Goal: Browse casually

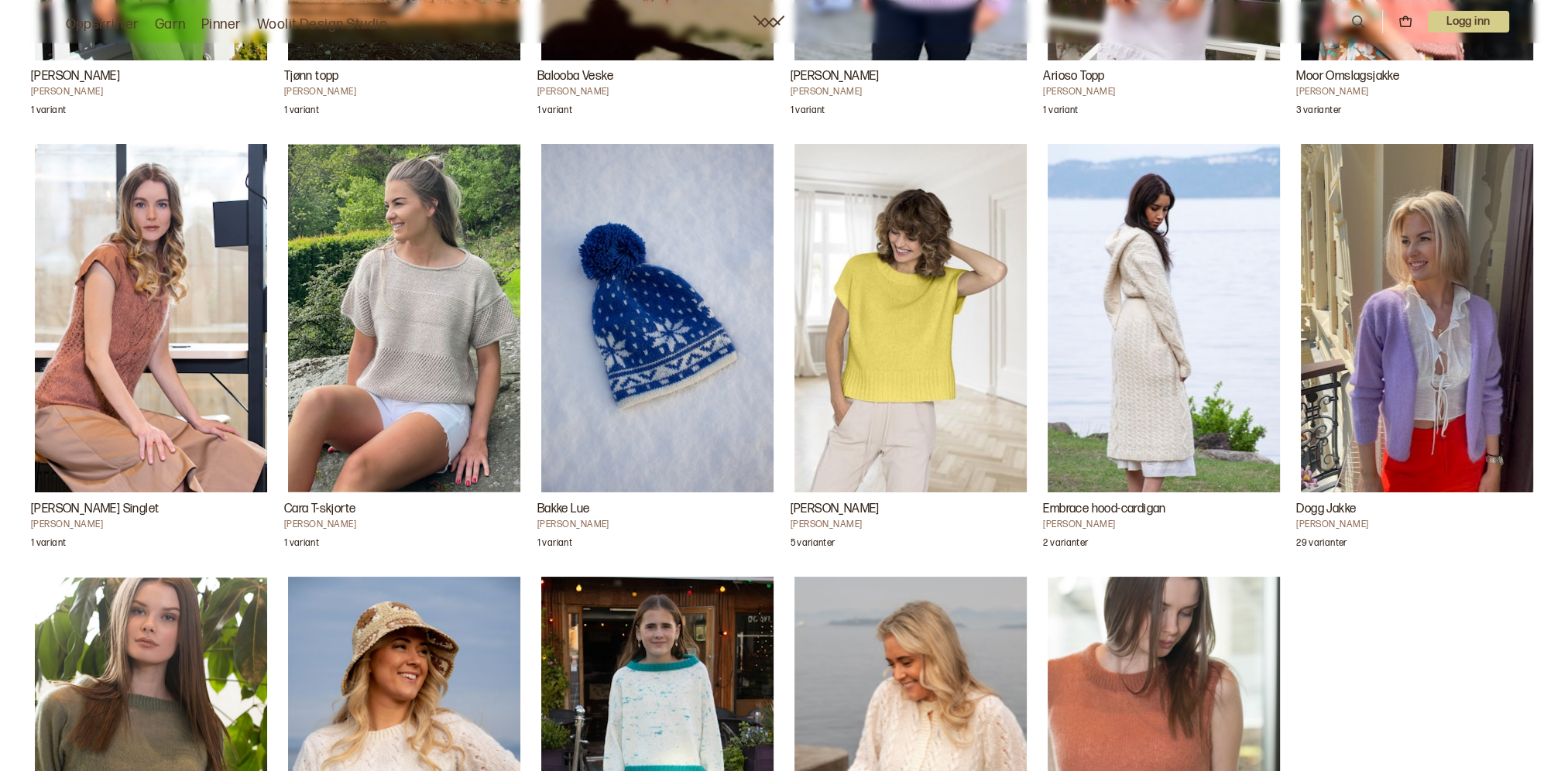
scroll to position [6119, 0]
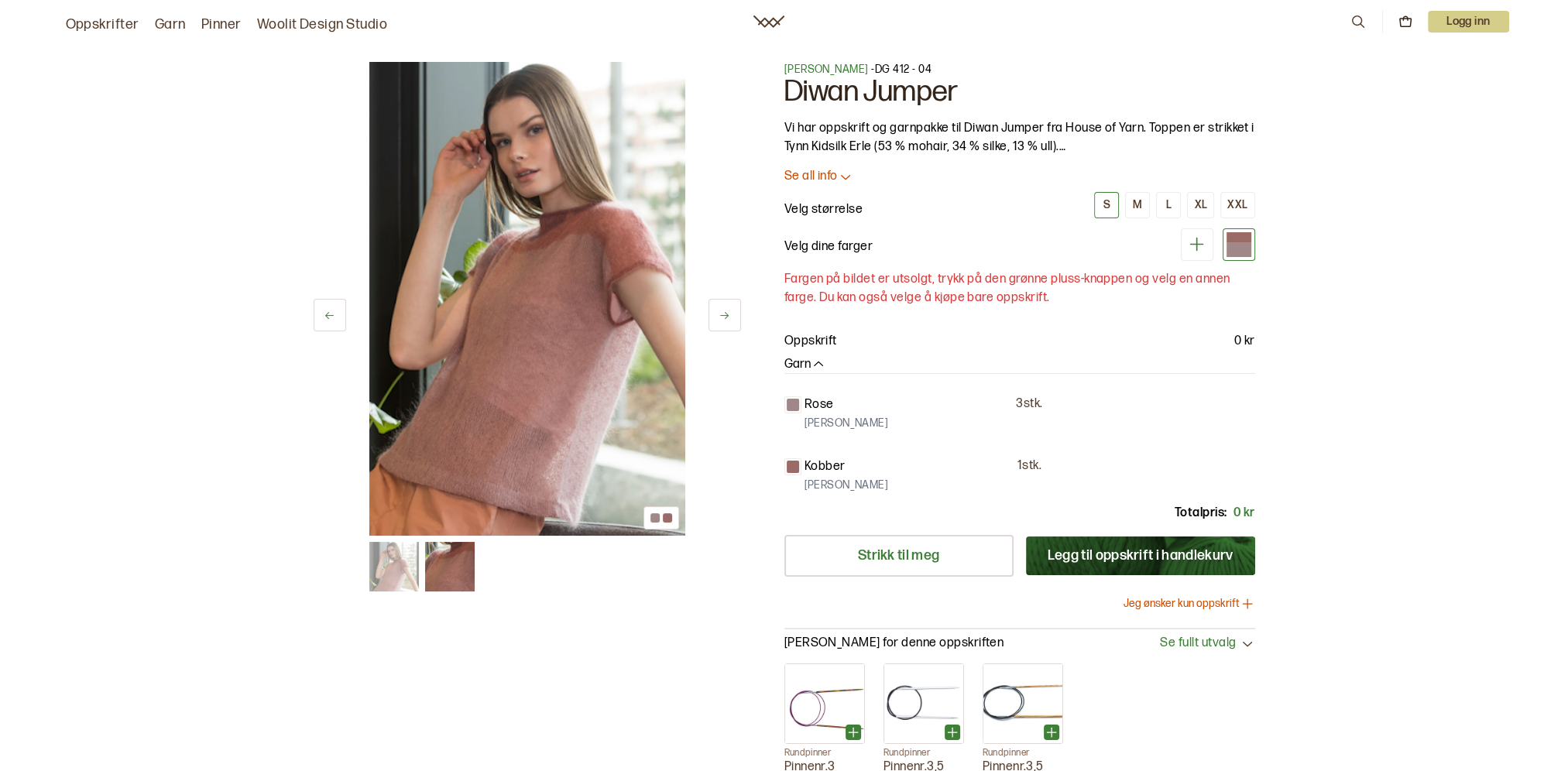
click at [731, 312] on button at bounding box center [724, 315] width 33 height 33
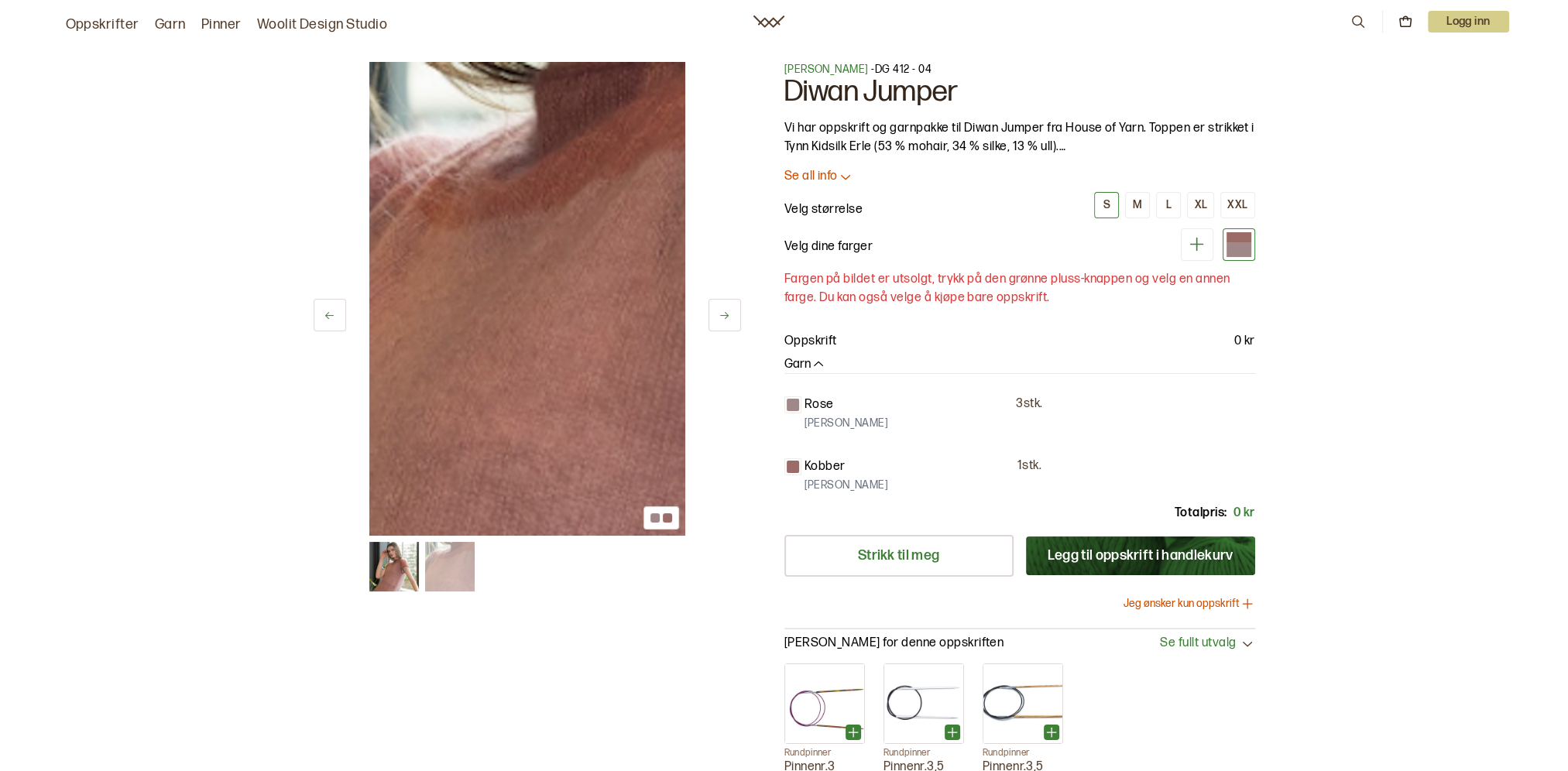
click at [731, 312] on button at bounding box center [724, 315] width 33 height 33
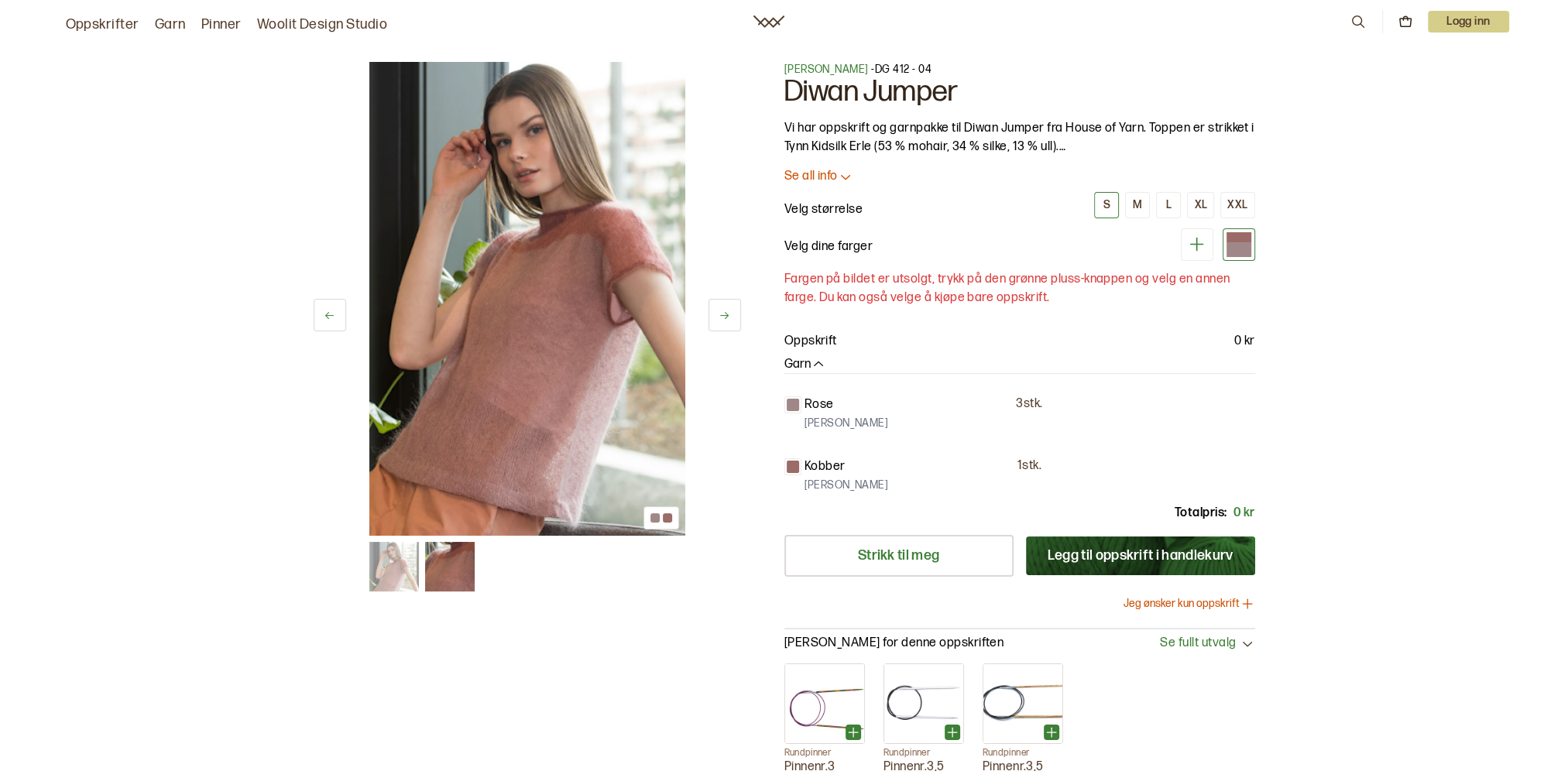
click at [725, 320] on icon at bounding box center [724, 315] width 11 height 11
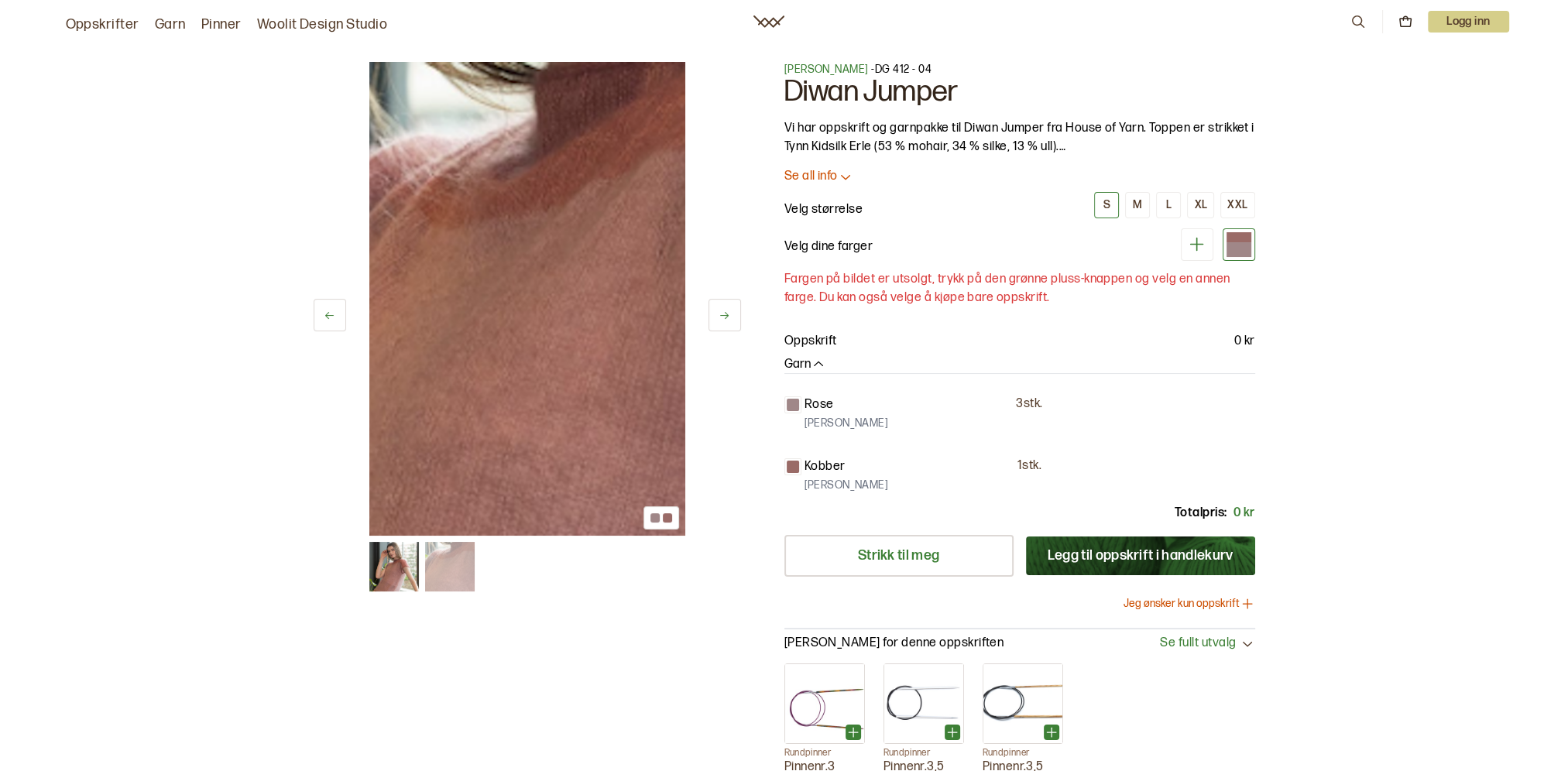
click at [725, 320] on icon at bounding box center [724, 315] width 11 height 11
